Goal: Task Accomplishment & Management: Manage account settings

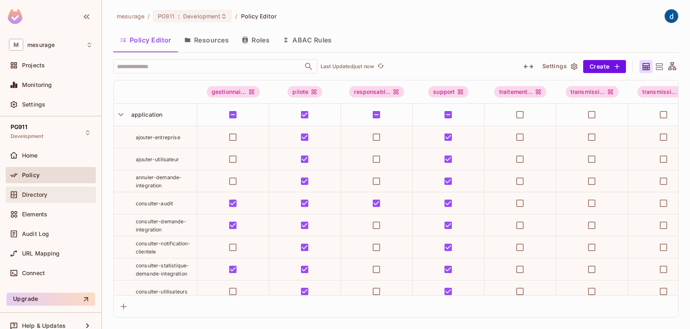
click at [46, 197] on div "Directory" at bounding box center [51, 195] width 84 height 10
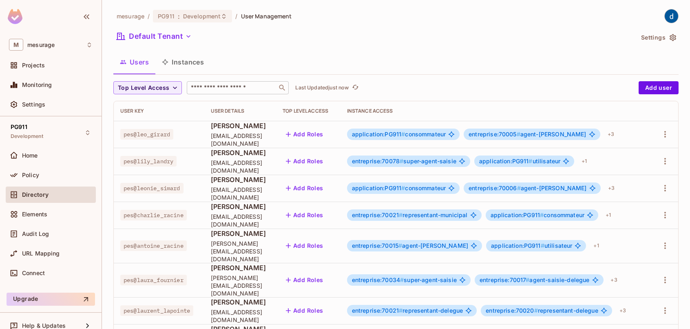
click at [203, 89] on input "text" at bounding box center [232, 88] width 86 height 8
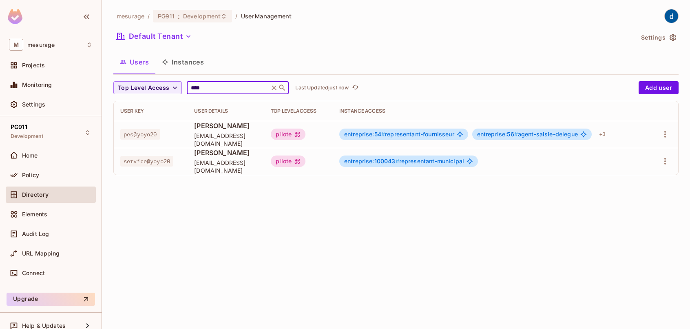
type input "****"
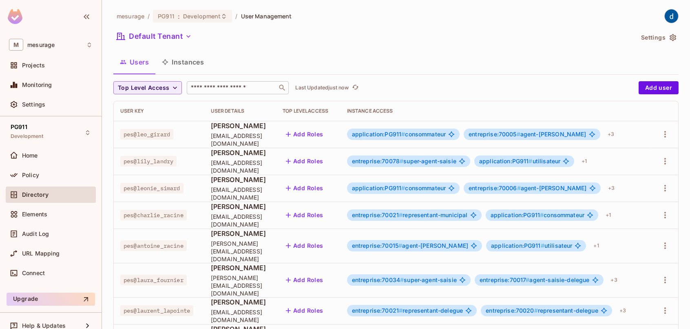
click at [205, 86] on input "text" at bounding box center [232, 88] width 86 height 8
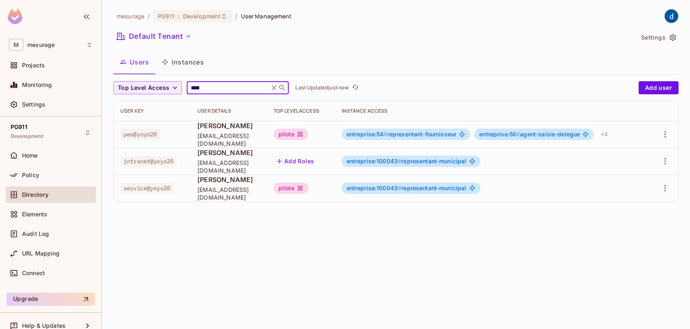
type input "****"
click at [663, 162] on icon "button" at bounding box center [665, 161] width 10 height 10
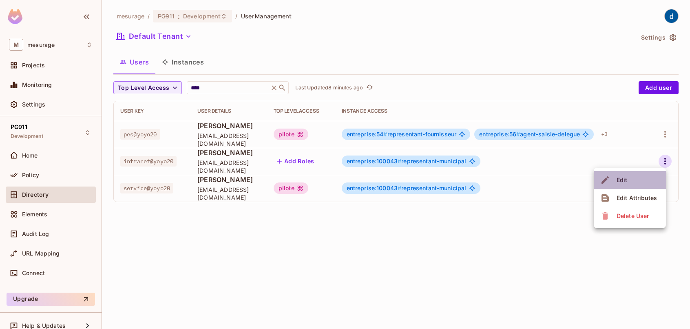
click at [630, 175] on li "Edit" at bounding box center [630, 180] width 72 height 18
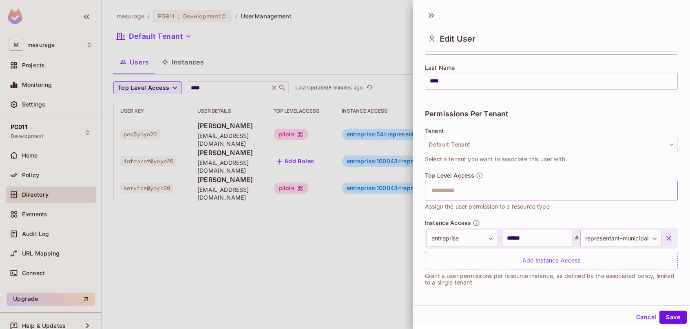
scroll to position [1, 0]
click at [666, 236] on icon "button" at bounding box center [668, 237] width 5 height 5
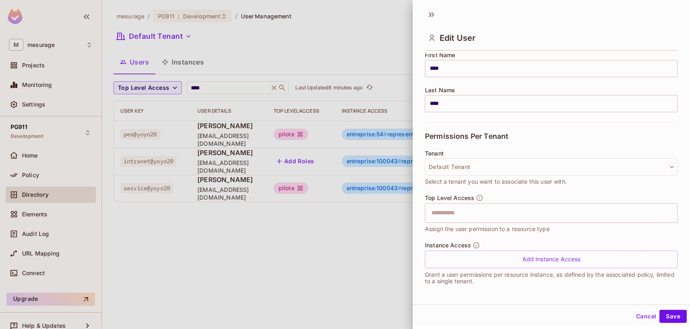
scroll to position [105, 0]
click at [669, 316] on button "Save" at bounding box center [672, 316] width 27 height 13
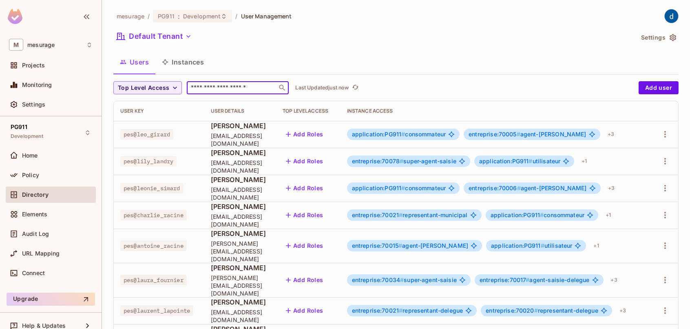
click at [201, 85] on input "text" at bounding box center [232, 88] width 86 height 8
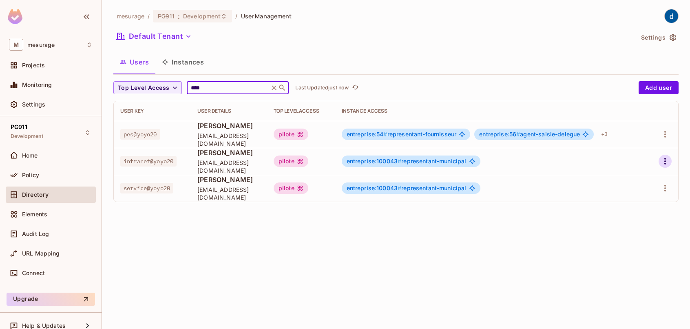
type input "****"
click at [664, 163] on icon "button" at bounding box center [665, 161] width 2 height 7
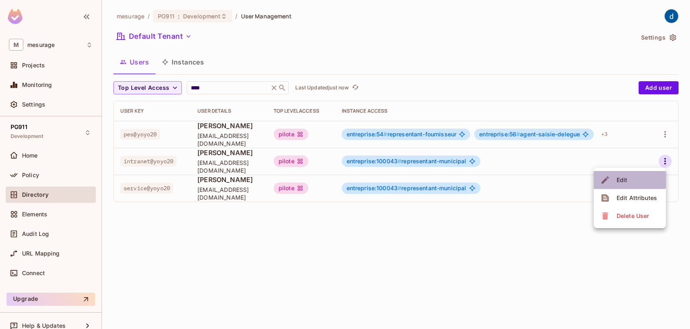
click at [626, 176] on div "Edit" at bounding box center [622, 180] width 11 height 8
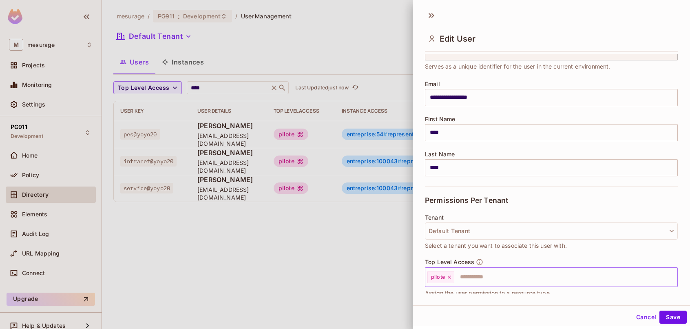
scroll to position [128, 0]
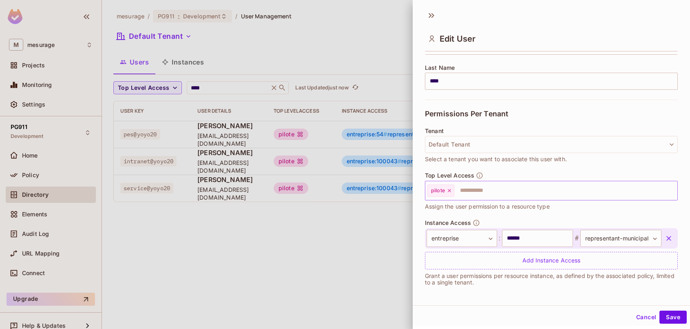
click at [450, 190] on icon at bounding box center [449, 190] width 3 height 3
click at [665, 237] on icon "button" at bounding box center [669, 238] width 8 height 8
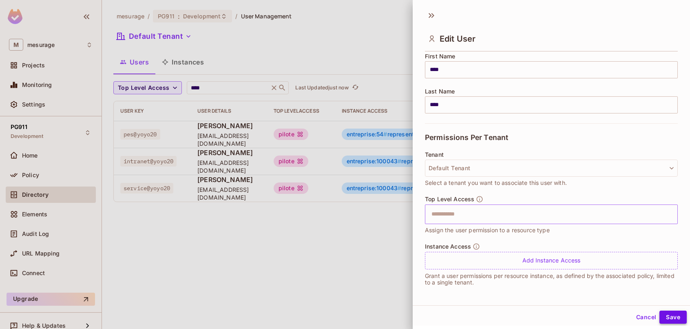
click at [662, 316] on button "Save" at bounding box center [672, 316] width 27 height 13
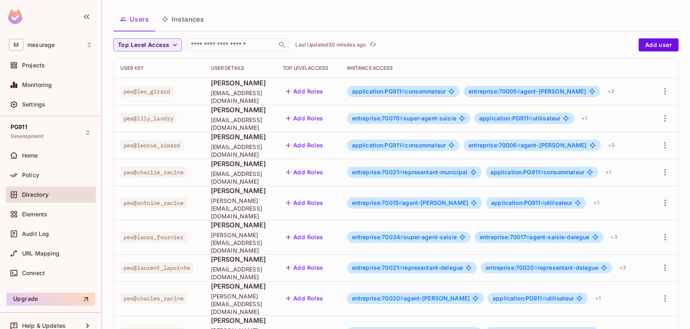
scroll to position [43, 0]
